Goal: Find specific page/section: Find specific page/section

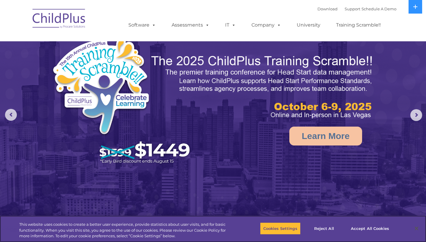
select select "MEDIUM"
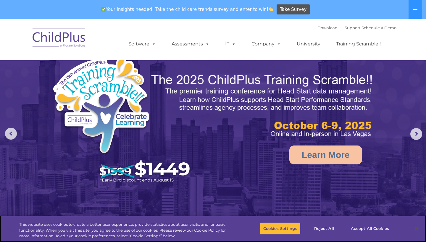
click at [370, 228] on button "Accept All Cookies" at bounding box center [369, 229] width 45 height 12
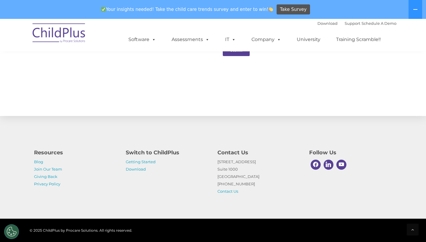
scroll to position [639, 0]
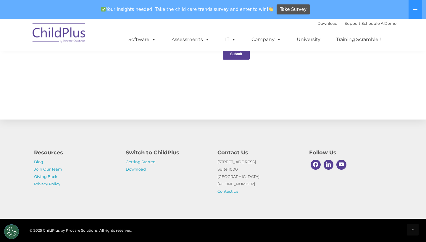
click at [75, 41] on img at bounding box center [59, 34] width 59 height 30
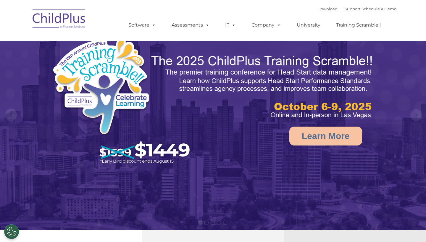
select select "MEDIUM"
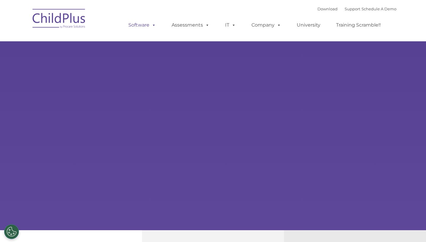
click at [153, 25] on span at bounding box center [152, 25] width 7 height 6
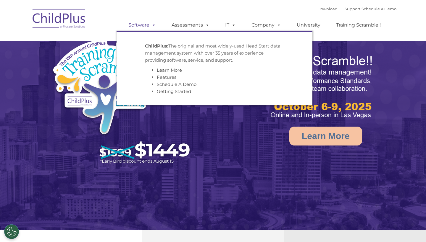
select select "MEDIUM"
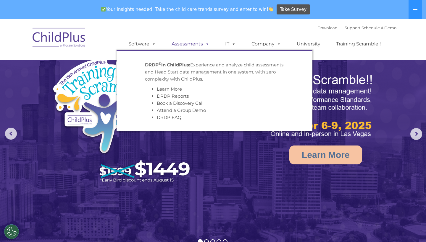
click at [194, 40] on link "Assessments" at bounding box center [191, 44] width 50 height 12
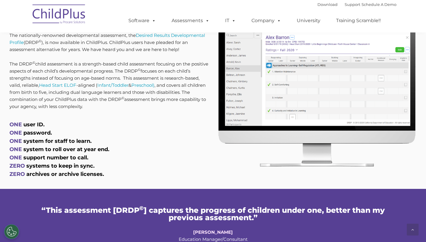
scroll to position [748, 0]
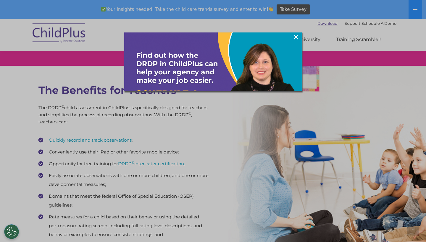
click at [318, 24] on div at bounding box center [213, 121] width 426 height 242
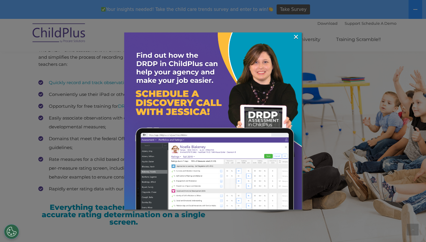
scroll to position [818, 0]
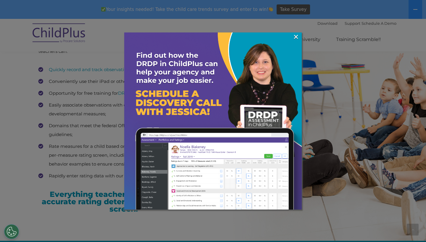
click at [235, 98] on img at bounding box center [212, 121] width 177 height 177
